Goal: Task Accomplishment & Management: Manage account settings

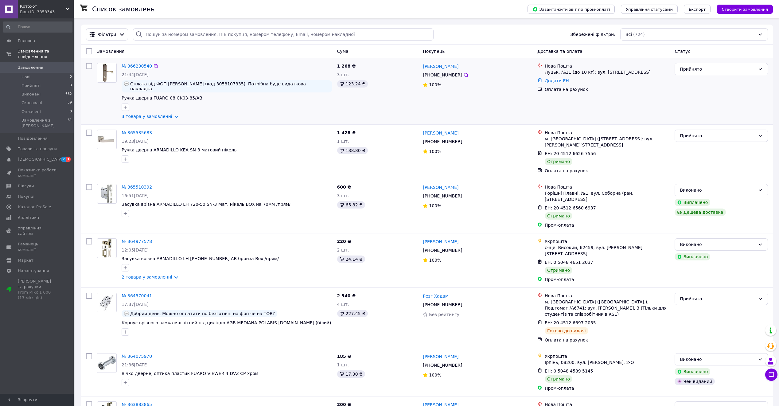
click at [135, 64] on link "№ 366230540" at bounding box center [137, 66] width 30 height 5
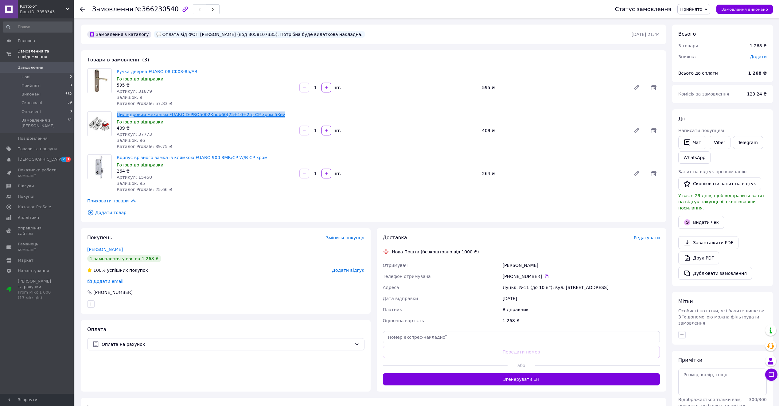
drag, startPoint x: 116, startPoint y: 115, endPoint x: 264, endPoint y: 115, distance: 148.0
click at [264, 115] on div "Циліндровий механізм FUARO D-PRO5002Knob60(25+10+25) CP хром 5Key Готово до від…" at bounding box center [205, 130] width 183 height 41
copy link "Циліндровий механізм FUARO D-PRO5002Knob60(25+10+25) CP хром 5Key"
click at [172, 137] on div "Залишок: 96" at bounding box center [206, 140] width 178 height 6
drag, startPoint x: 138, startPoint y: 134, endPoint x: 144, endPoint y: 133, distance: 5.6
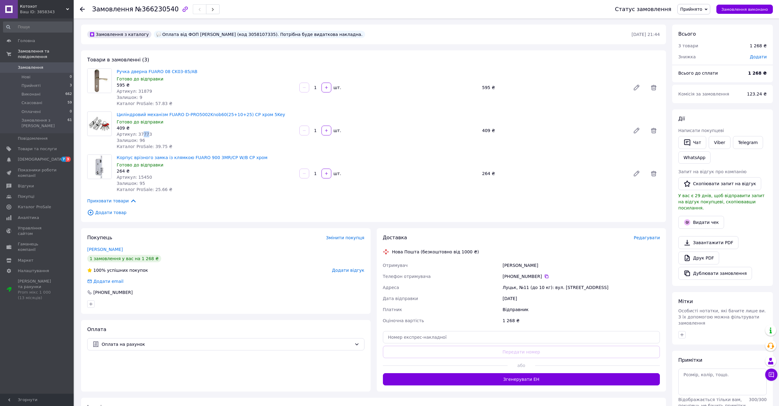
click at [144, 133] on span "Артикул: 37773" at bounding box center [134, 134] width 35 height 5
click at [37, 83] on span "Прийняті" at bounding box center [30, 86] width 19 height 6
